Goal: Task Accomplishment & Management: Manage account settings

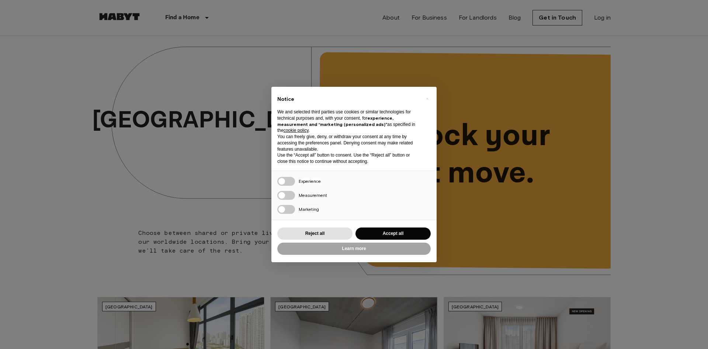
click at [395, 226] on div "Reject all Accept all" at bounding box center [353, 233] width 153 height 15
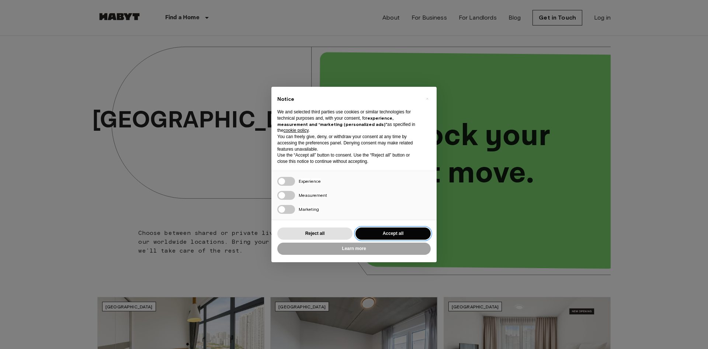
click at [417, 234] on button "Accept all" at bounding box center [393, 233] width 75 height 12
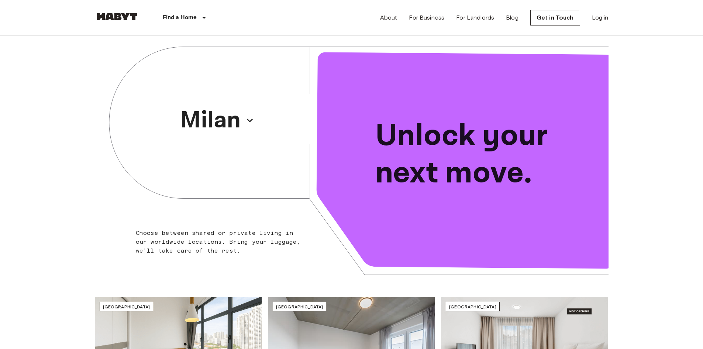
click at [599, 16] on link "Log in" at bounding box center [600, 17] width 17 height 9
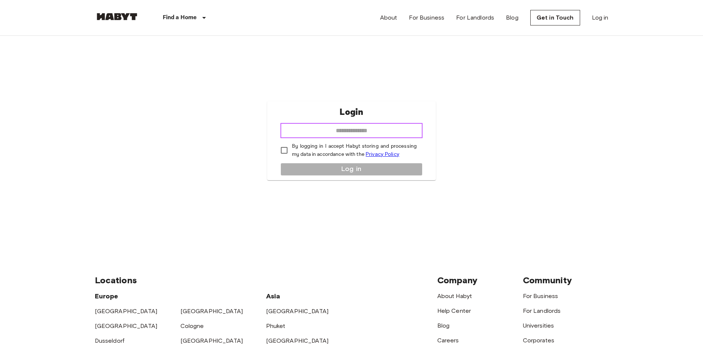
click at [383, 129] on input "email" at bounding box center [351, 130] width 142 height 15
type input "**********"
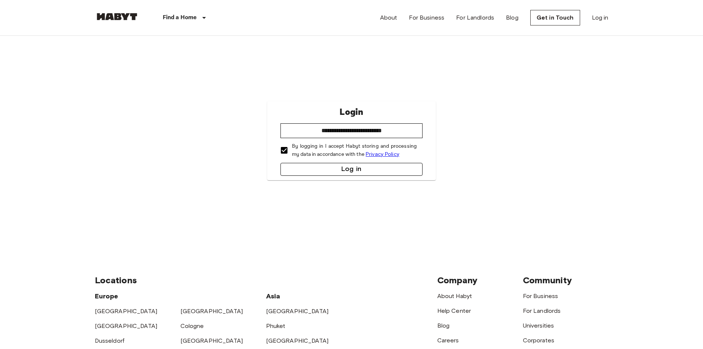
click at [368, 173] on button "Log in" at bounding box center [351, 169] width 142 height 13
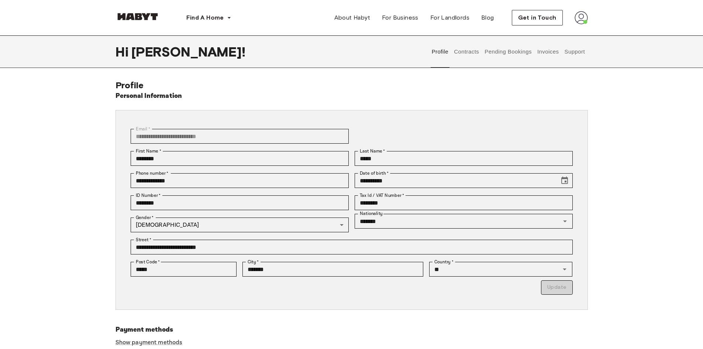
click at [473, 57] on button "Contracts" at bounding box center [466, 51] width 27 height 32
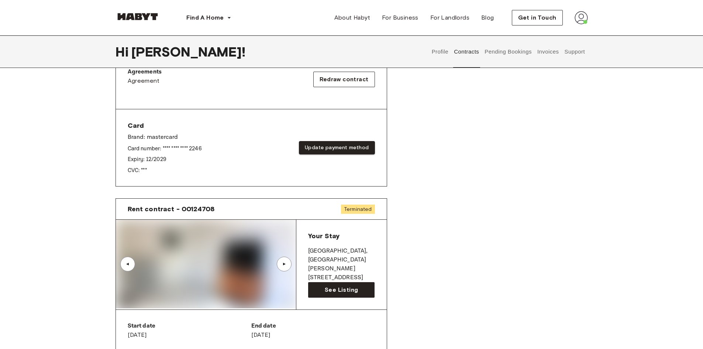
scroll to position [258, 0]
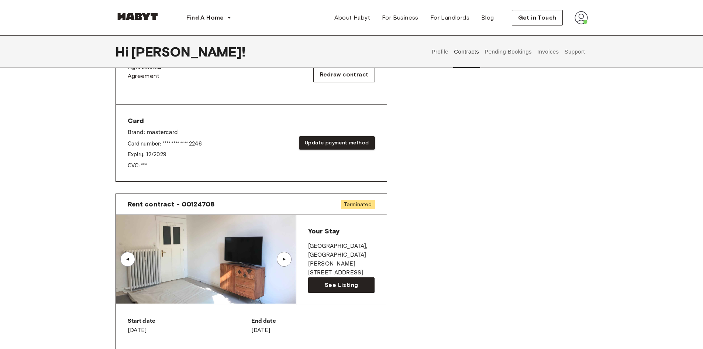
click at [527, 48] on button "Pending Bookings" at bounding box center [508, 51] width 49 height 32
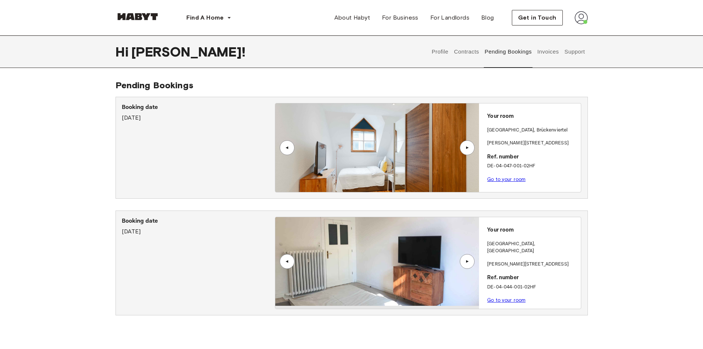
click at [467, 154] on div "▲" at bounding box center [467, 147] width 15 height 15
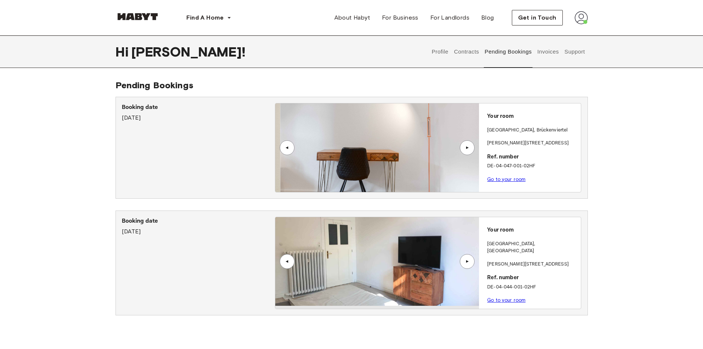
click at [467, 149] on div "▲" at bounding box center [466, 147] width 7 height 4
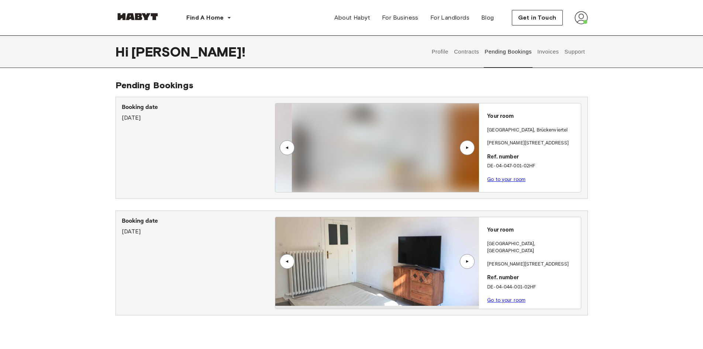
click at [467, 149] on div "▲" at bounding box center [466, 147] width 7 height 4
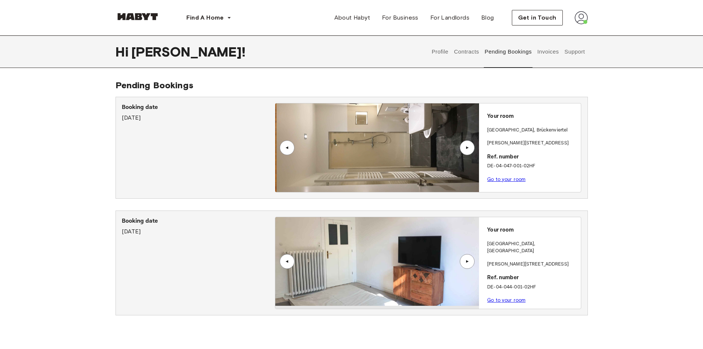
click at [467, 149] on div "▲" at bounding box center [466, 147] width 7 height 4
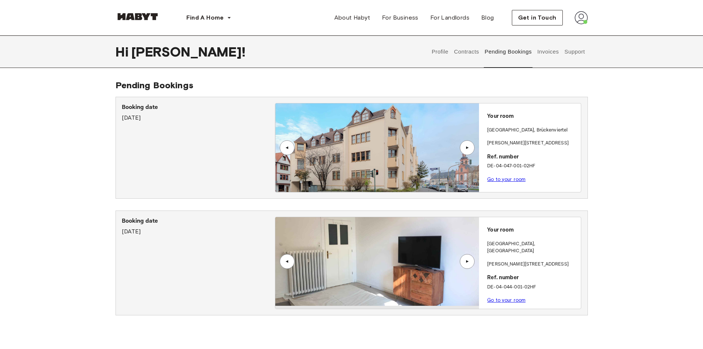
click at [564, 50] on button "Support" at bounding box center [574, 51] width 23 height 32
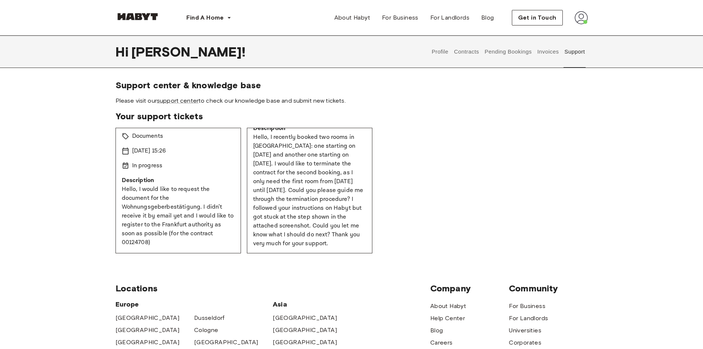
scroll to position [70, 0]
click at [474, 52] on button "Contracts" at bounding box center [466, 51] width 27 height 32
